Goal: Check status

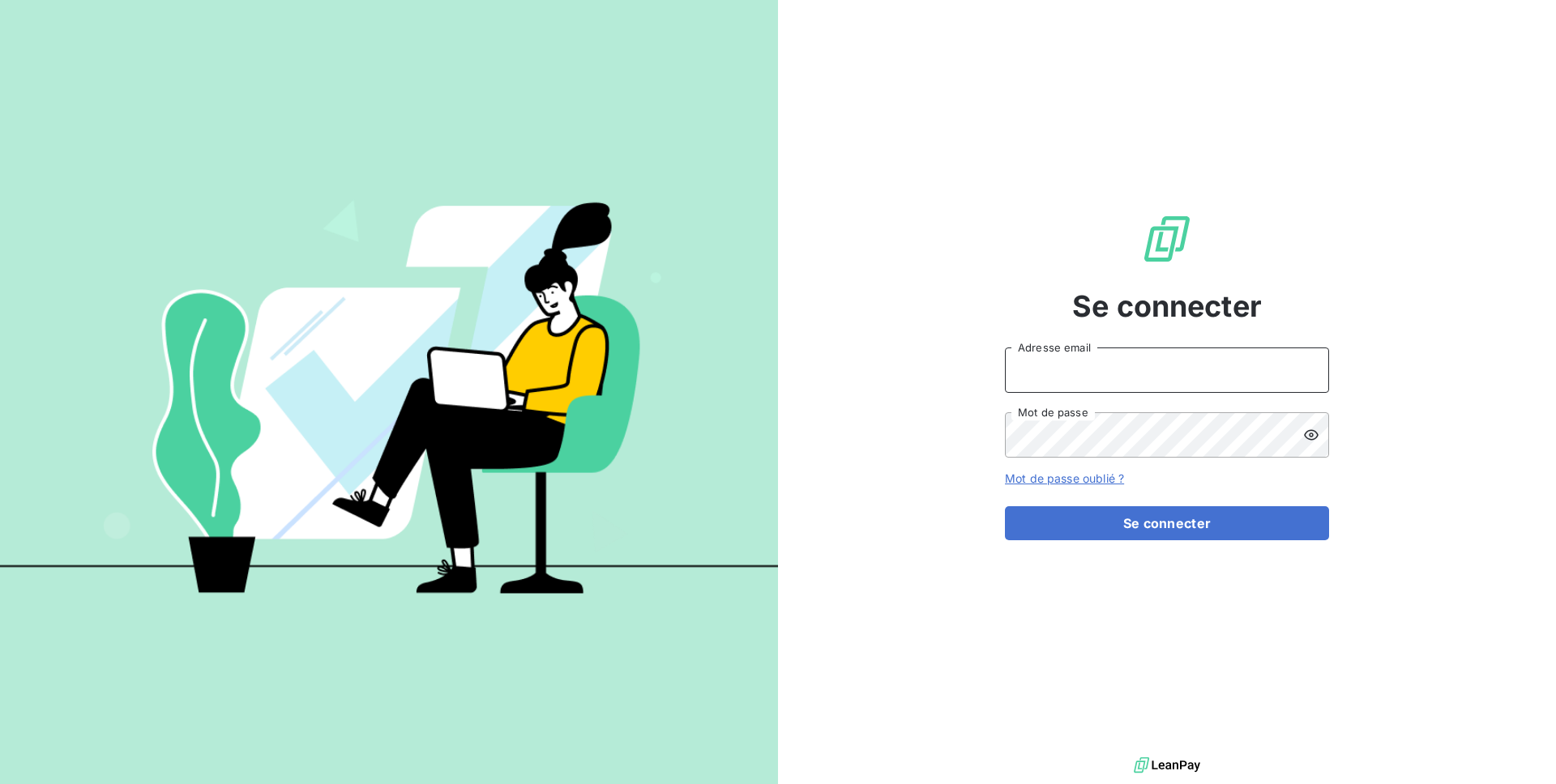
click at [1080, 385] on input "Adresse email" at bounding box center [1167, 370] width 325 height 45
type input "[PERSON_NAME][EMAIL_ADDRESS][DOMAIN_NAME]"
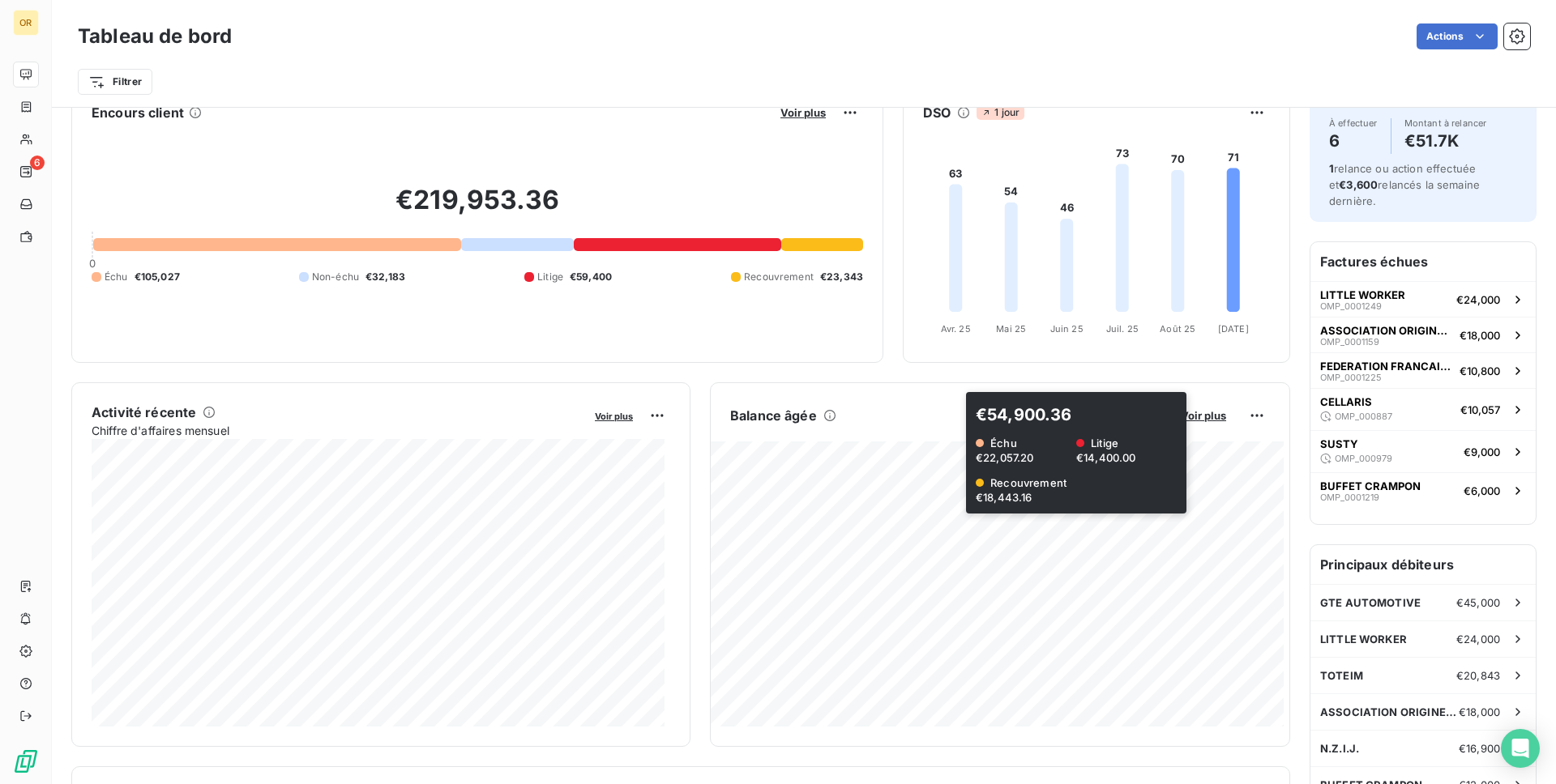
scroll to position [42, 0]
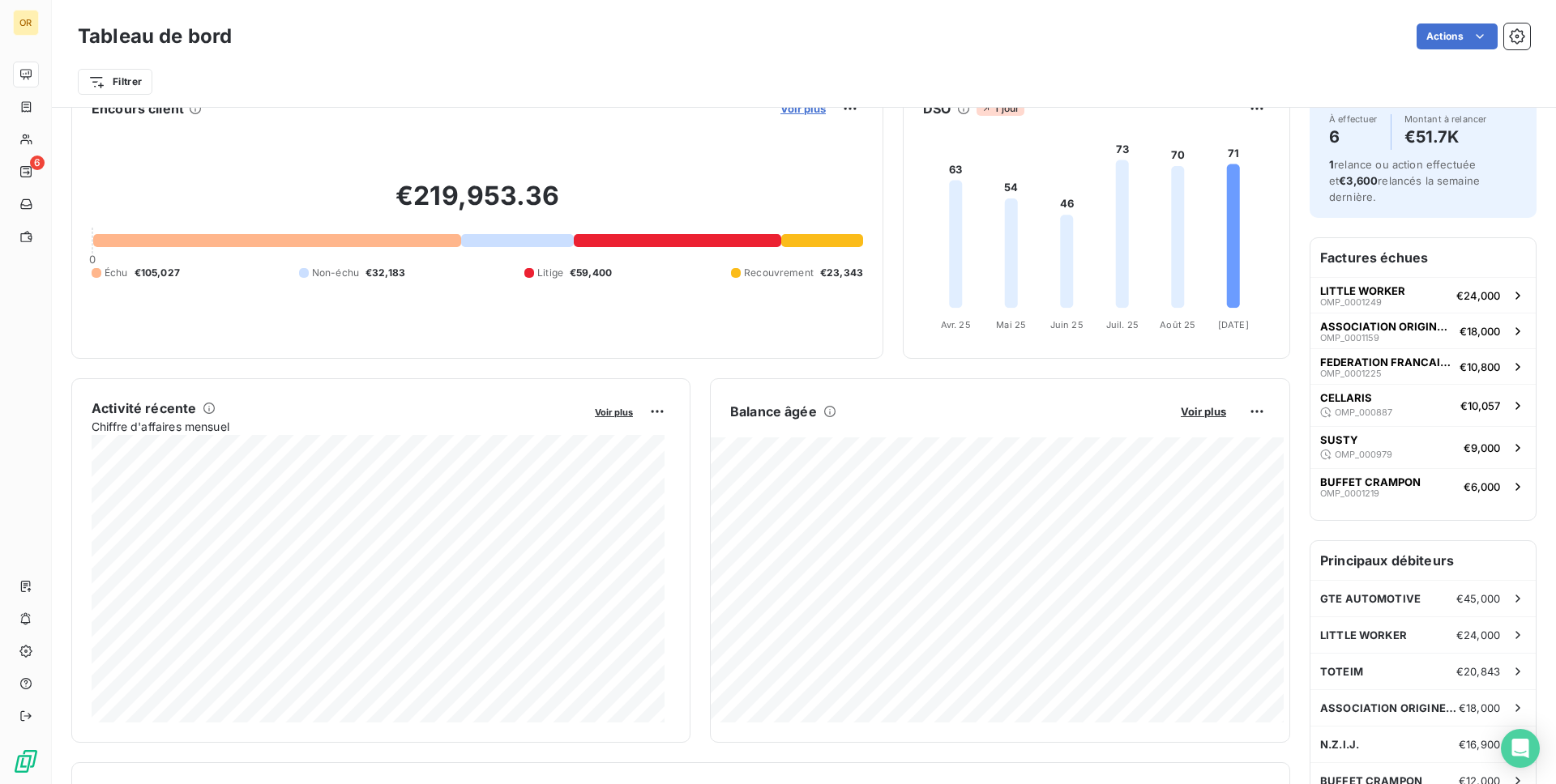
click at [796, 113] on span "Voir plus" at bounding box center [803, 108] width 45 height 13
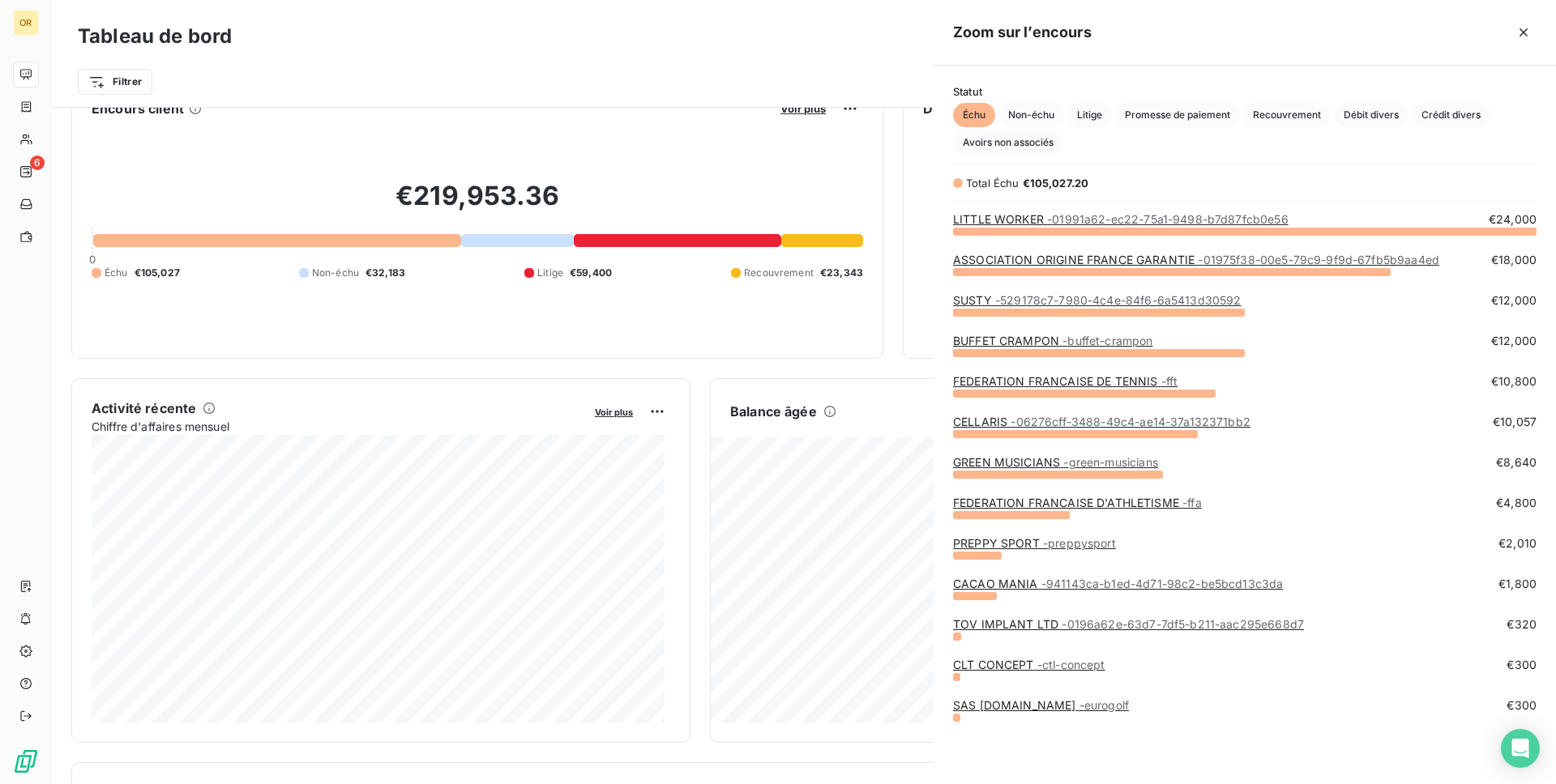
scroll to position [541, 611]
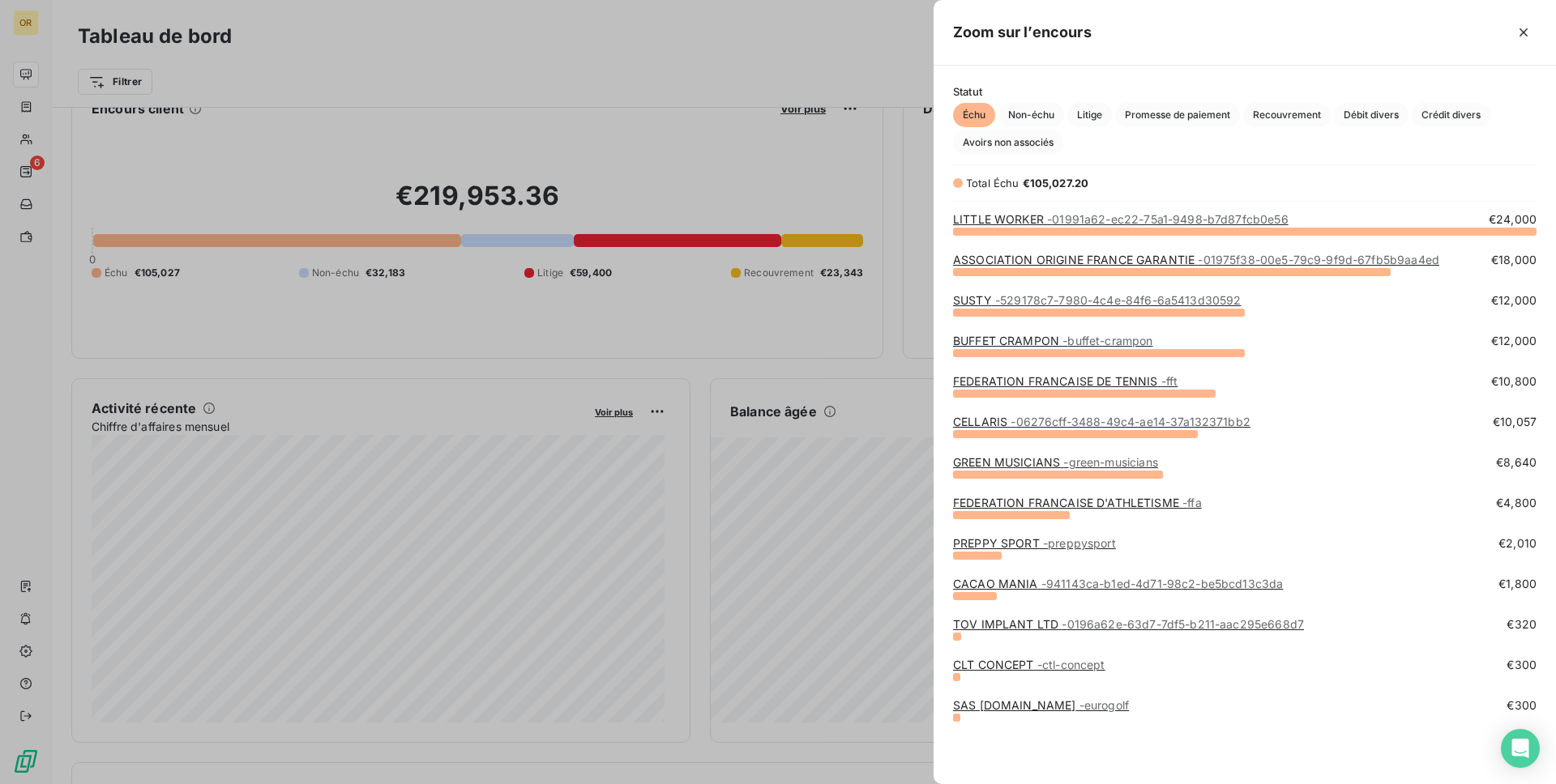
click at [1009, 533] on div "FEDERATION FRANCAISE D'ATHLETISME - ffa €4,800" at bounding box center [1245, 514] width 584 height 40
click at [1005, 539] on link "PREPPY SPORT - preppysport" at bounding box center [1034, 543] width 163 height 14
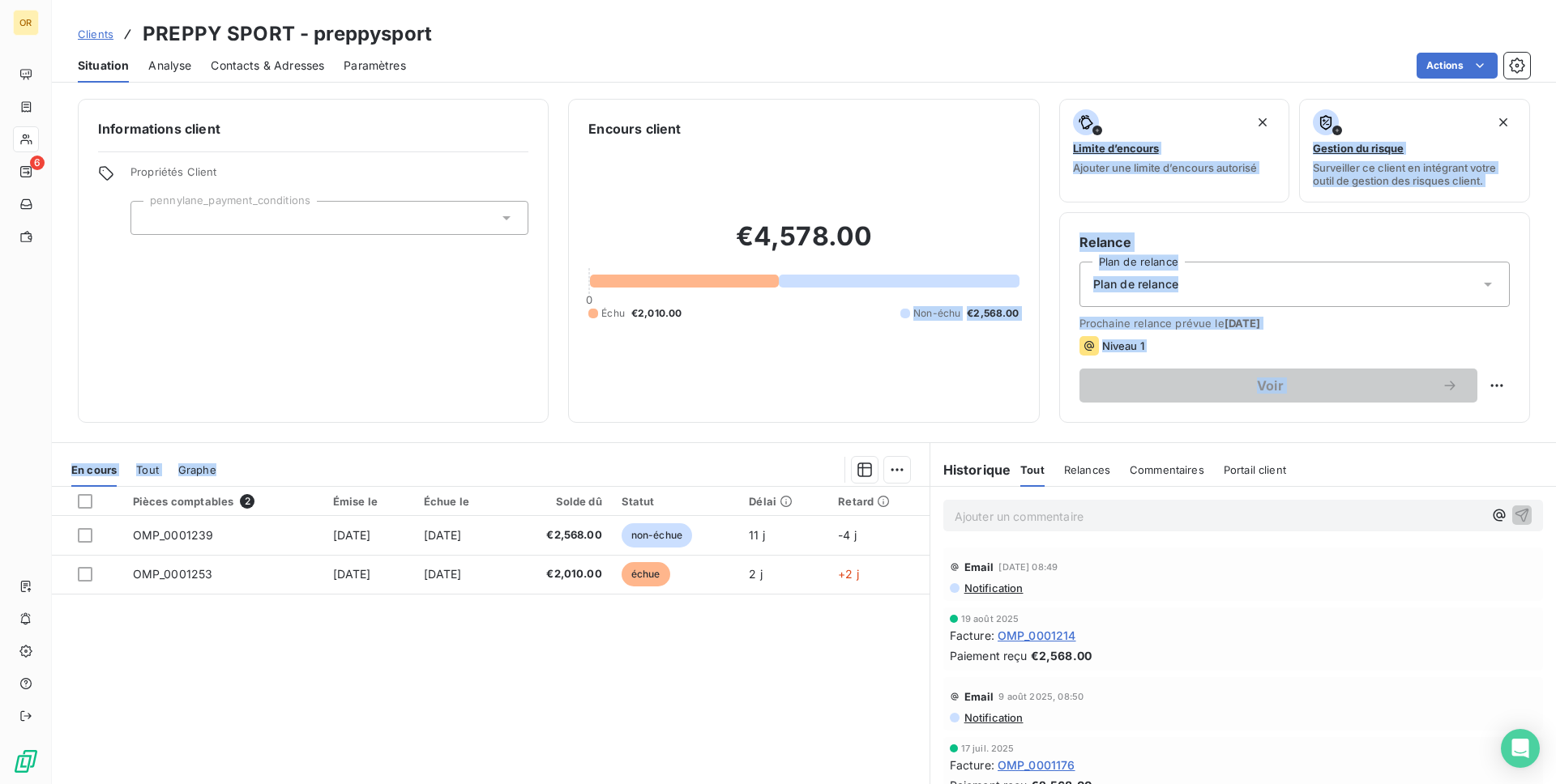
drag, startPoint x: 754, startPoint y: 377, endPoint x: 796, endPoint y: 662, distance: 288.1
click at [796, 662] on div "Informations client Propriétés Client pennylane_payment_conditions Encours clie…" at bounding box center [804, 437] width 1505 height 695
click at [796, 662] on div "Pièces comptables 2 Émise le Échue le Solde dû Statut Délai Retard OMP_0001239 …" at bounding box center [491, 643] width 878 height 312
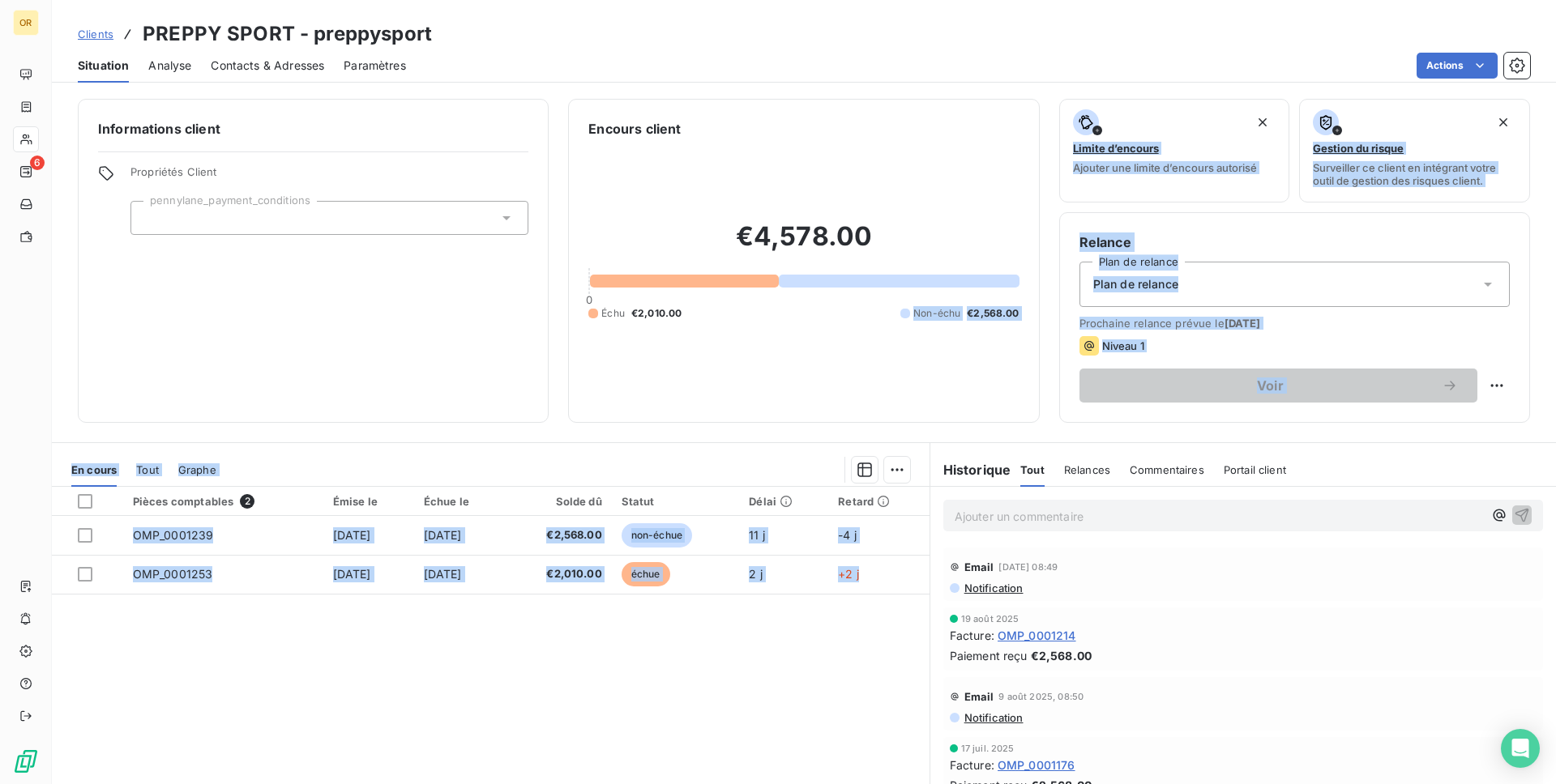
drag, startPoint x: 796, startPoint y: 662, endPoint x: 702, endPoint y: 405, distance: 273.7
click at [701, 407] on div "Informations client Propriétés Client pennylane_payment_conditions Encours clie…" at bounding box center [804, 437] width 1505 height 695
click at [702, 405] on div "Encours client €4,578.00 0 Échu €2,010.00 Non-échu €2,568.00" at bounding box center [804, 260] width 471 height 324
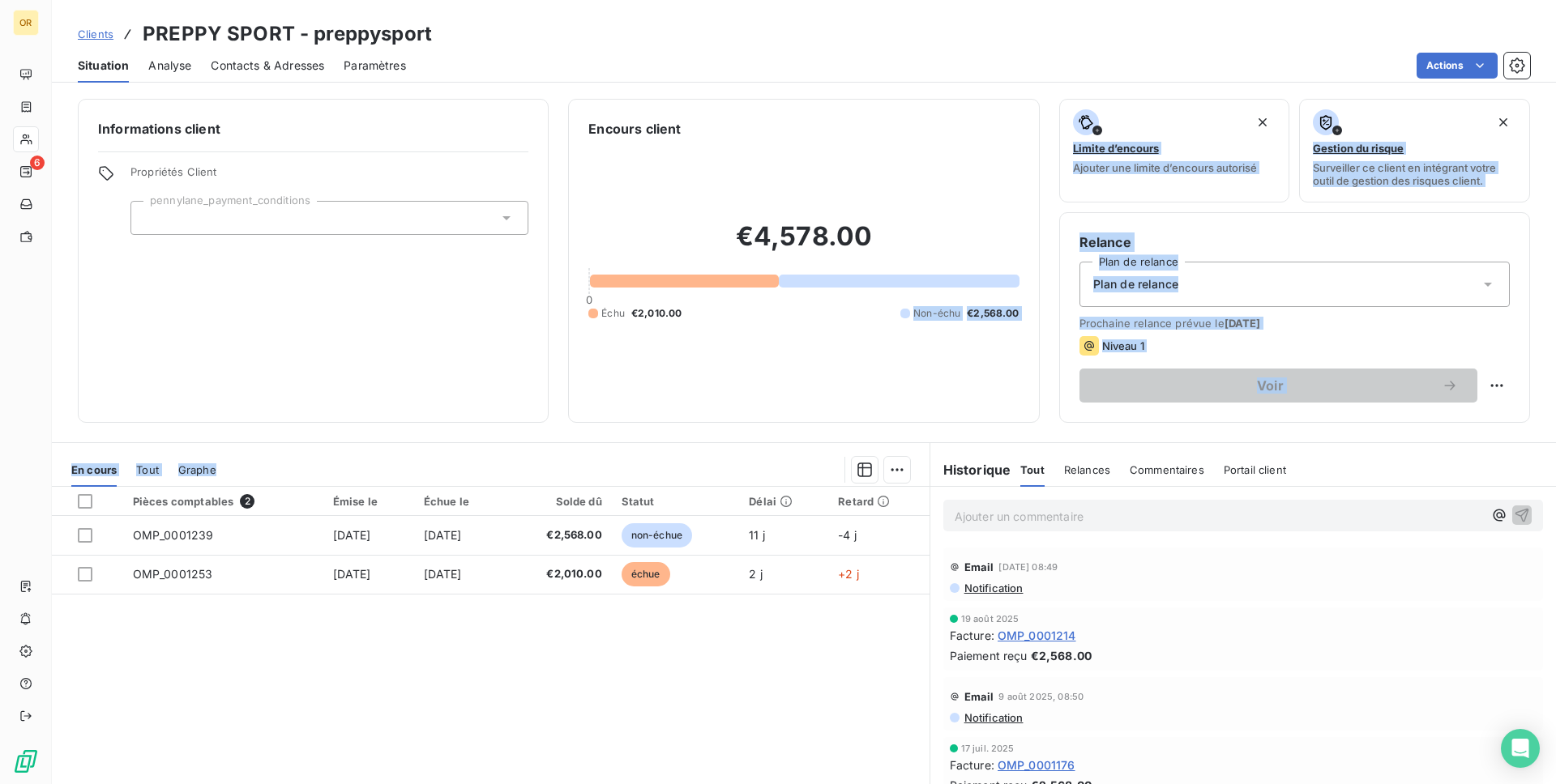
drag, startPoint x: 702, startPoint y: 406, endPoint x: 733, endPoint y: 669, distance: 264.8
click at [732, 669] on div "Informations client Propriétés Client pennylane_payment_conditions Encours clie…" at bounding box center [804, 437] width 1505 height 695
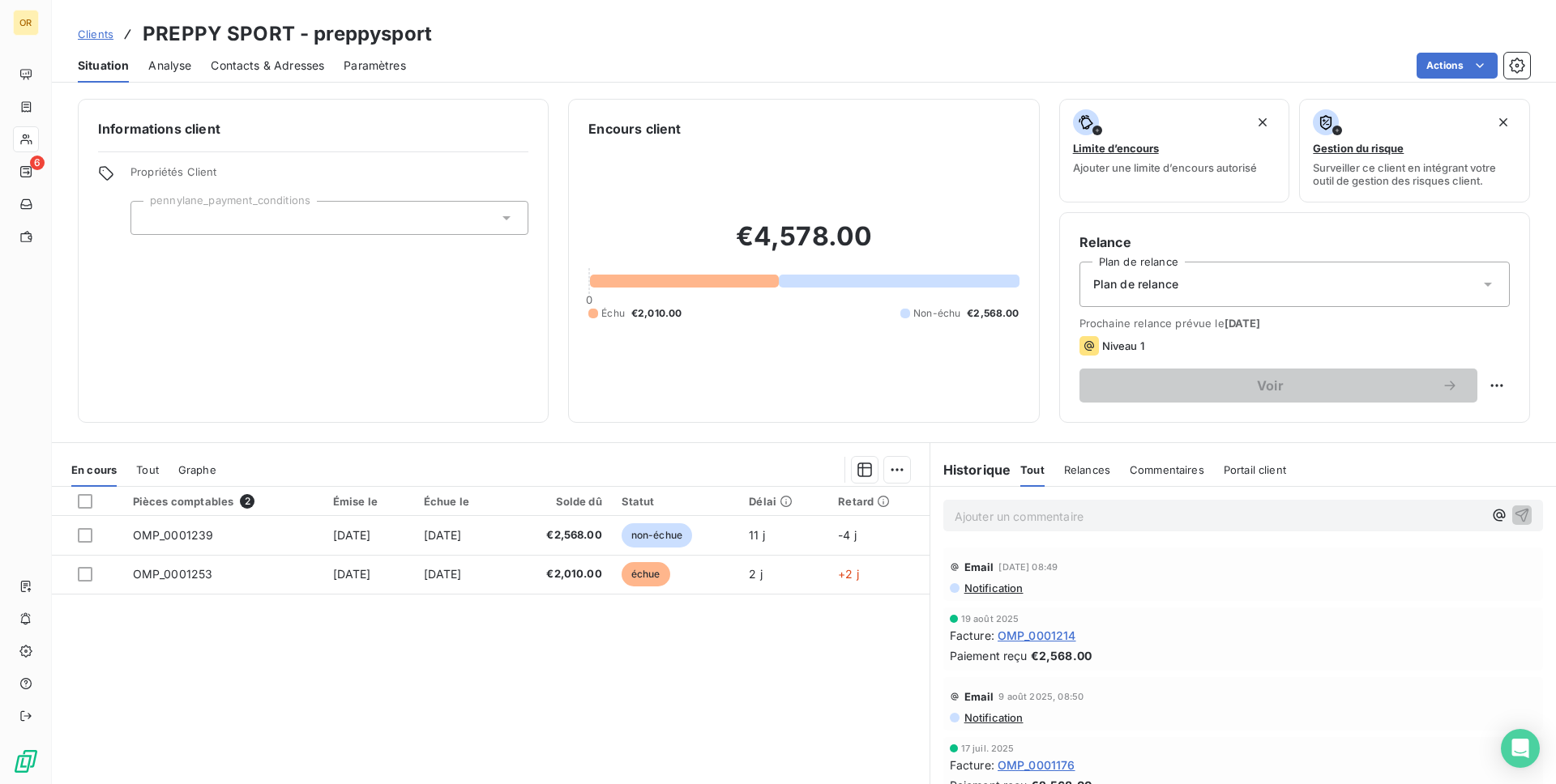
click at [734, 669] on div "Pièces comptables 2 Émise le Échue le Solde dû Statut Délai Retard OMP_0001239 …" at bounding box center [491, 643] width 878 height 312
